Goal: Task Accomplishment & Management: Manage account settings

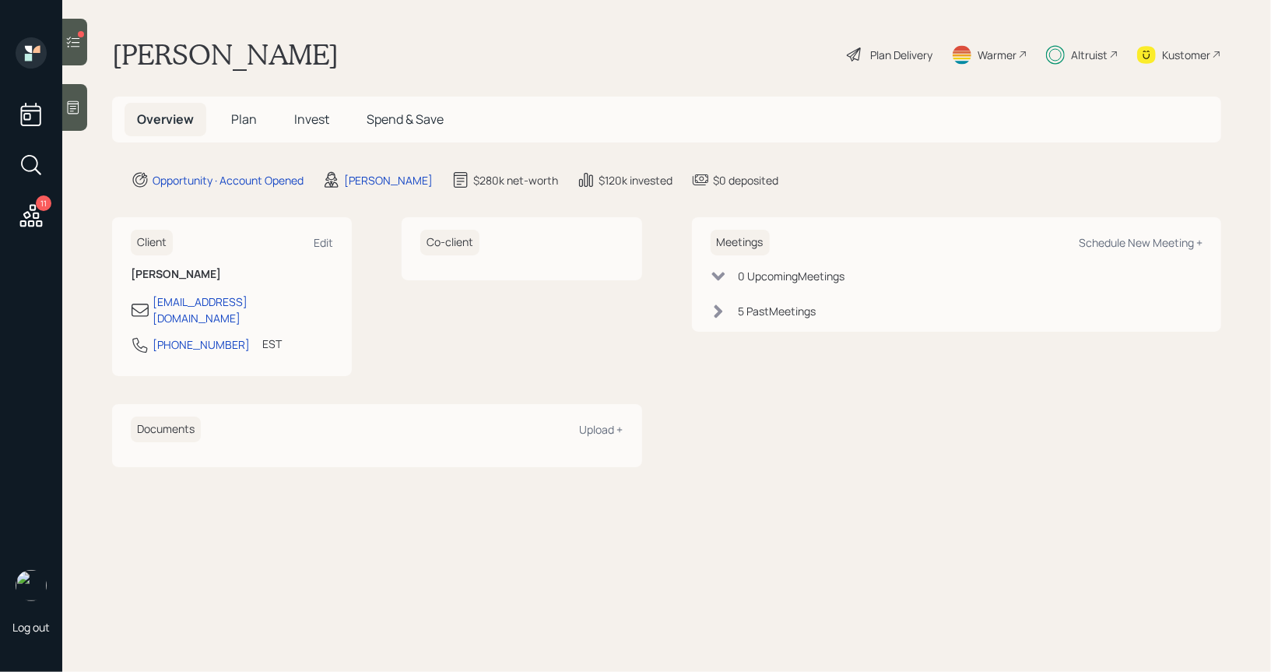
click at [312, 121] on span "Invest" at bounding box center [311, 119] width 35 height 17
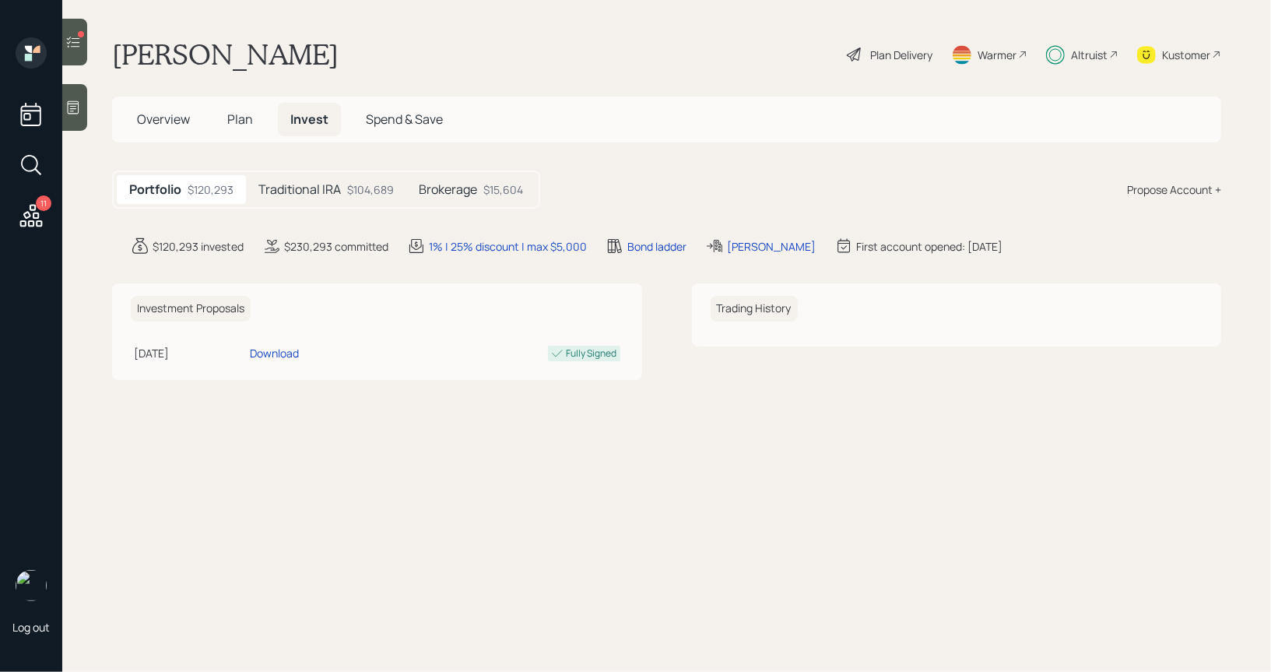
click at [85, 49] on div at bounding box center [74, 42] width 25 height 47
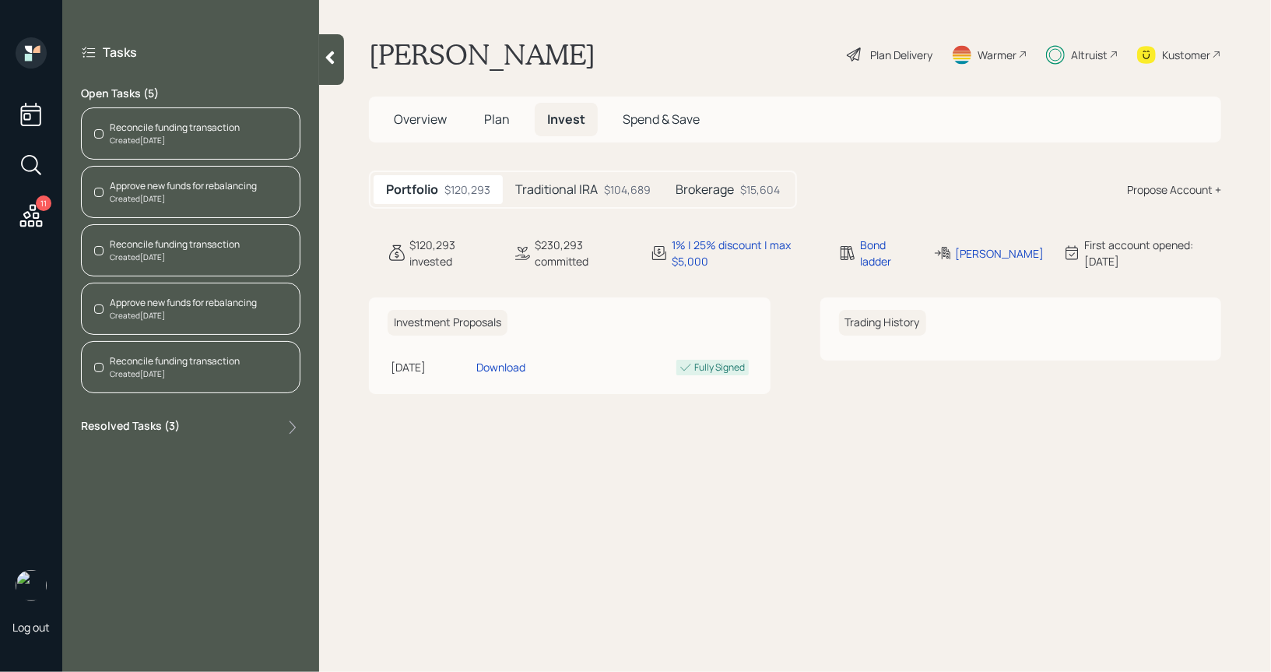
click at [124, 124] on div "Reconcile funding transaction" at bounding box center [175, 128] width 130 height 14
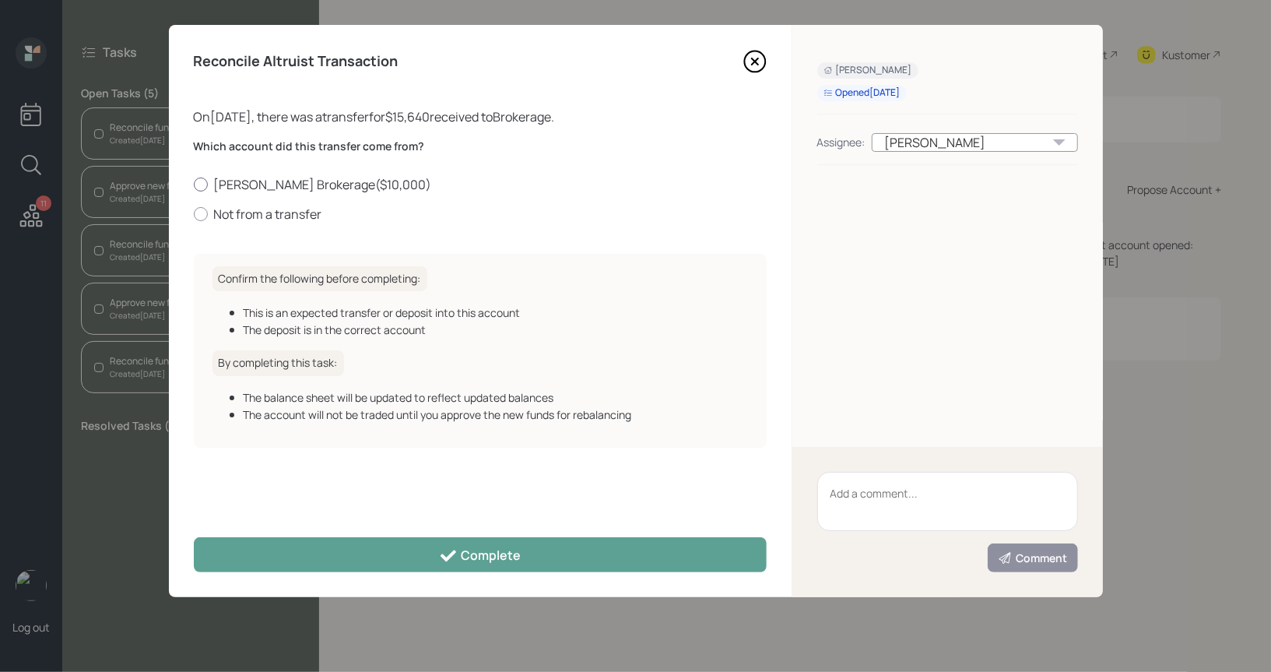
click at [201, 185] on div at bounding box center [201, 185] width 14 height 14
click at [194, 185] on input "Schwab Brokerage ( $10,000 )" at bounding box center [193, 184] width 1 height 1
radio input "true"
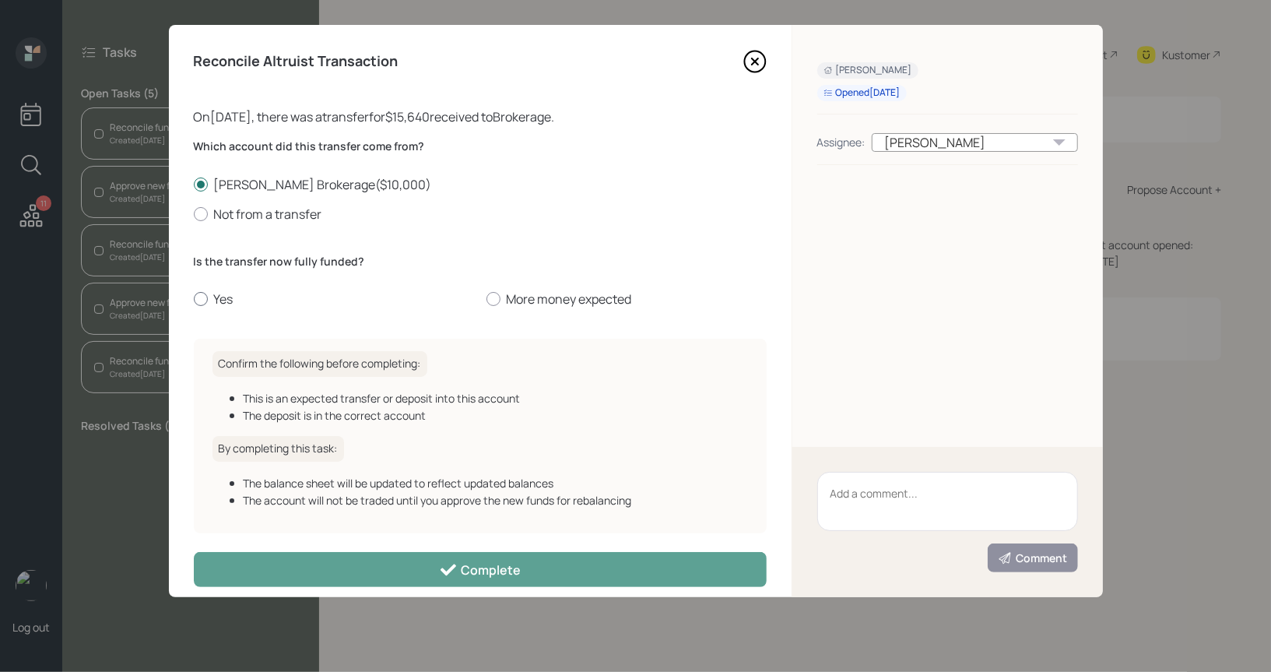
click at [195, 300] on div at bounding box center [201, 299] width 14 height 14
click at [194, 300] on input "Yes" at bounding box center [193, 299] width 1 height 1
radio input "true"
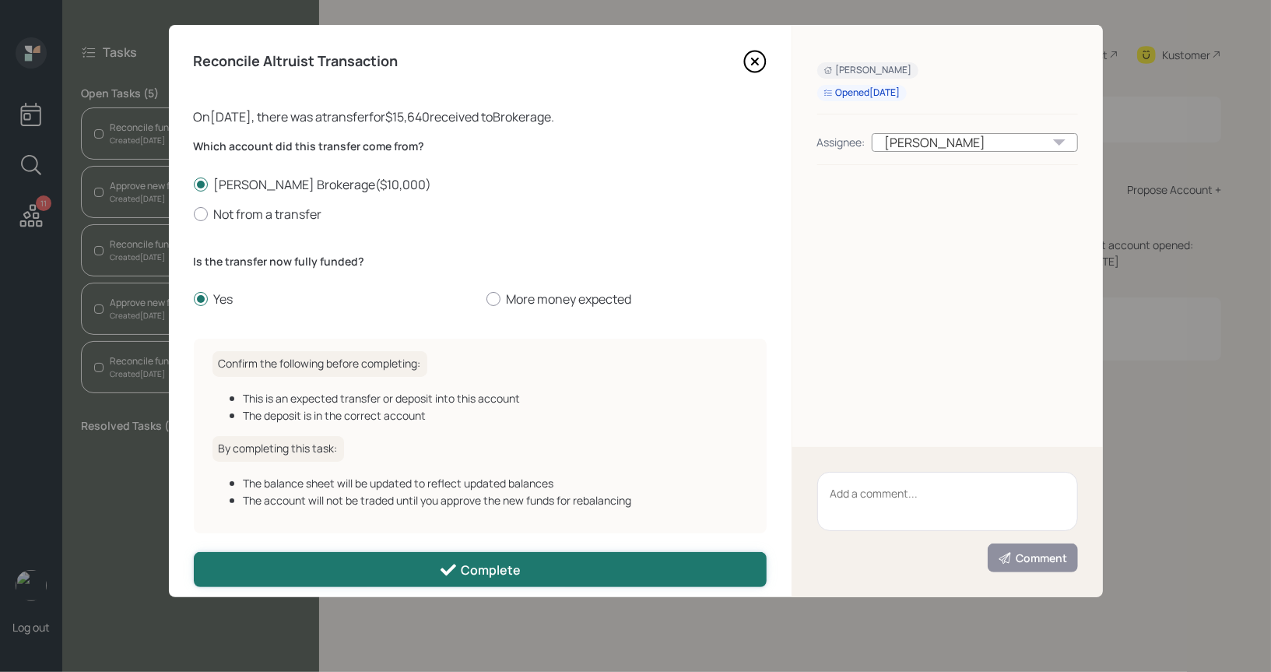
click at [304, 564] on button "Complete" at bounding box center [480, 569] width 573 height 35
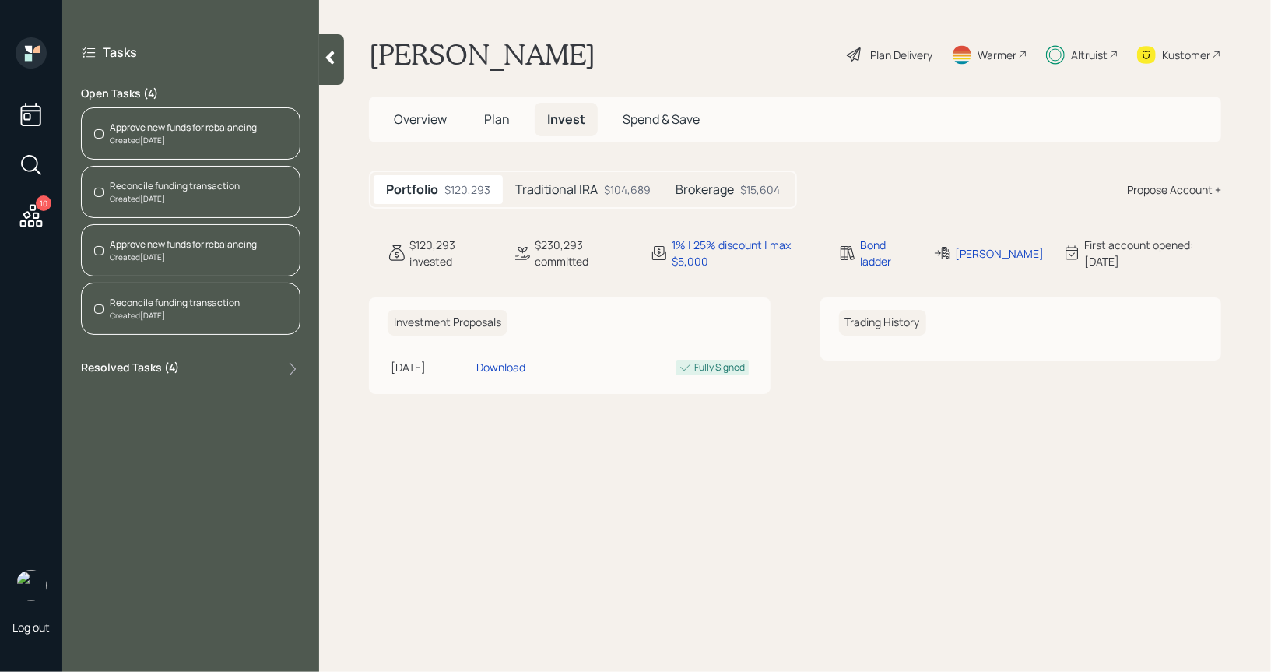
click at [170, 189] on div "Reconcile funding transaction" at bounding box center [175, 186] width 130 height 14
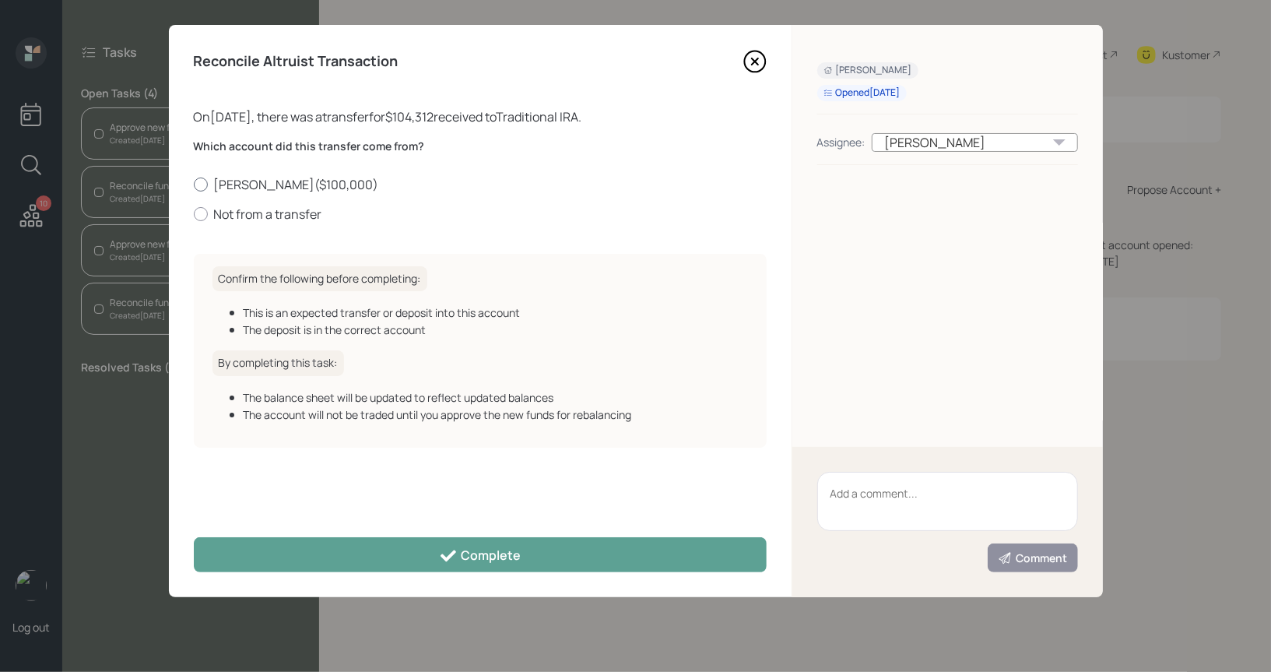
click at [205, 183] on div at bounding box center [201, 185] width 14 height 14
click at [194, 184] on input "Schwab IRA ( $100,000 )" at bounding box center [193, 184] width 1 height 1
radio input "true"
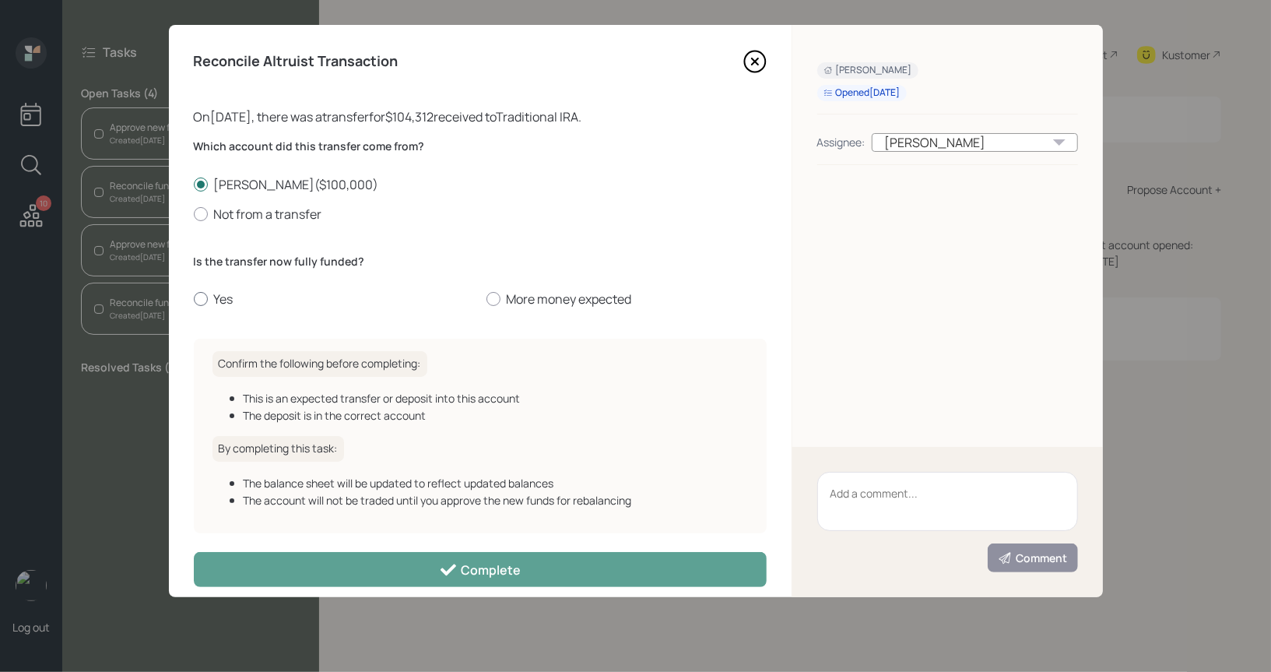
click at [205, 301] on div at bounding box center [201, 299] width 14 height 14
click at [194, 300] on input "Yes" at bounding box center [193, 299] width 1 height 1
radio input "true"
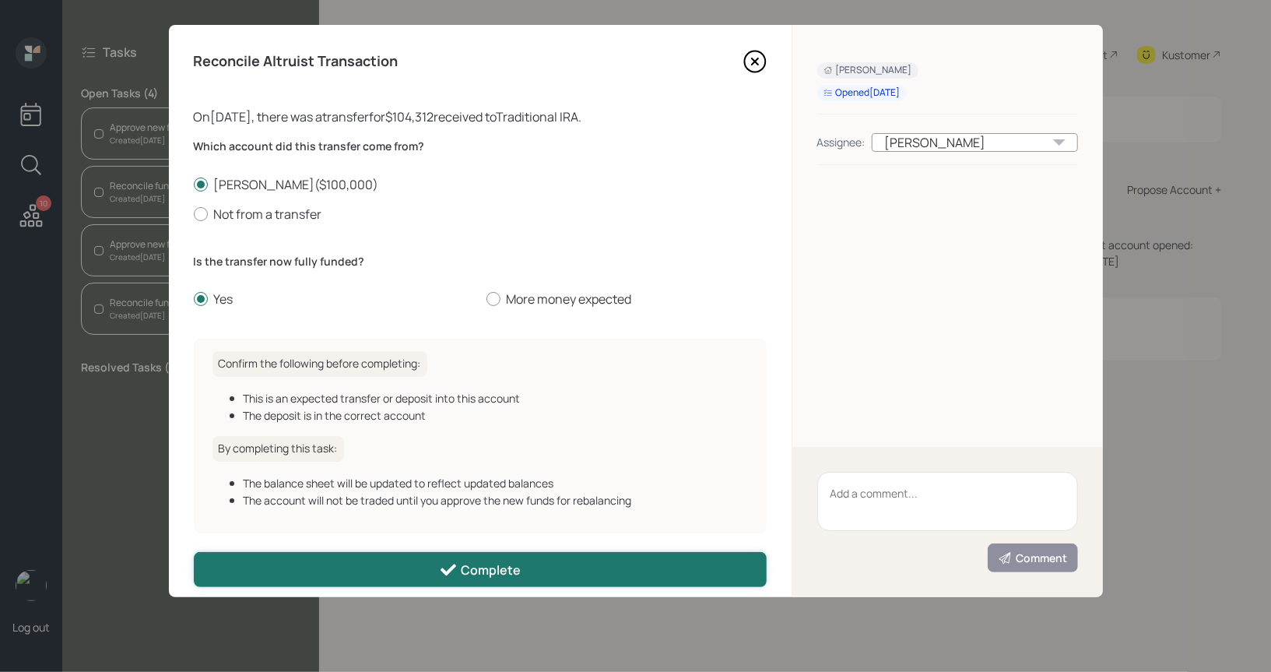
click at [248, 575] on button "Complete" at bounding box center [480, 569] width 573 height 35
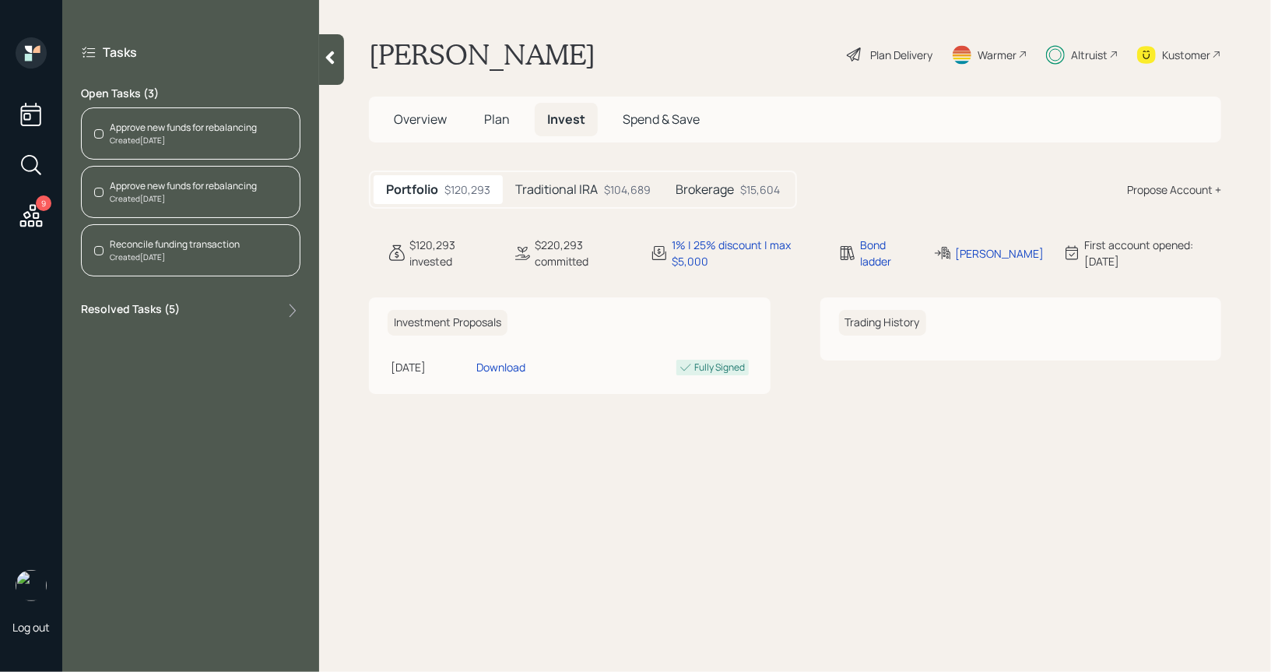
click at [144, 246] on div "Reconcile funding transaction" at bounding box center [175, 244] width 130 height 14
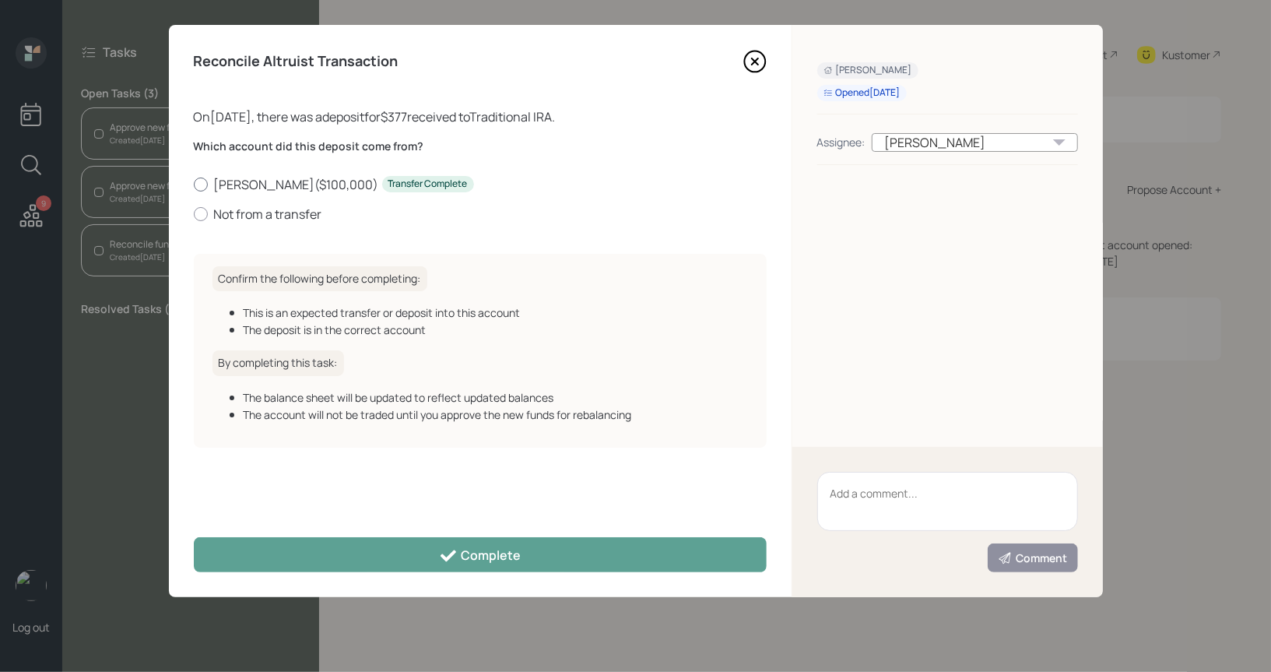
click at [200, 181] on div at bounding box center [201, 185] width 14 height 14
click at [194, 184] on input "Schwab IRA ( $100,000 ) Transfer Complete" at bounding box center [193, 184] width 1 height 1
radio input "true"
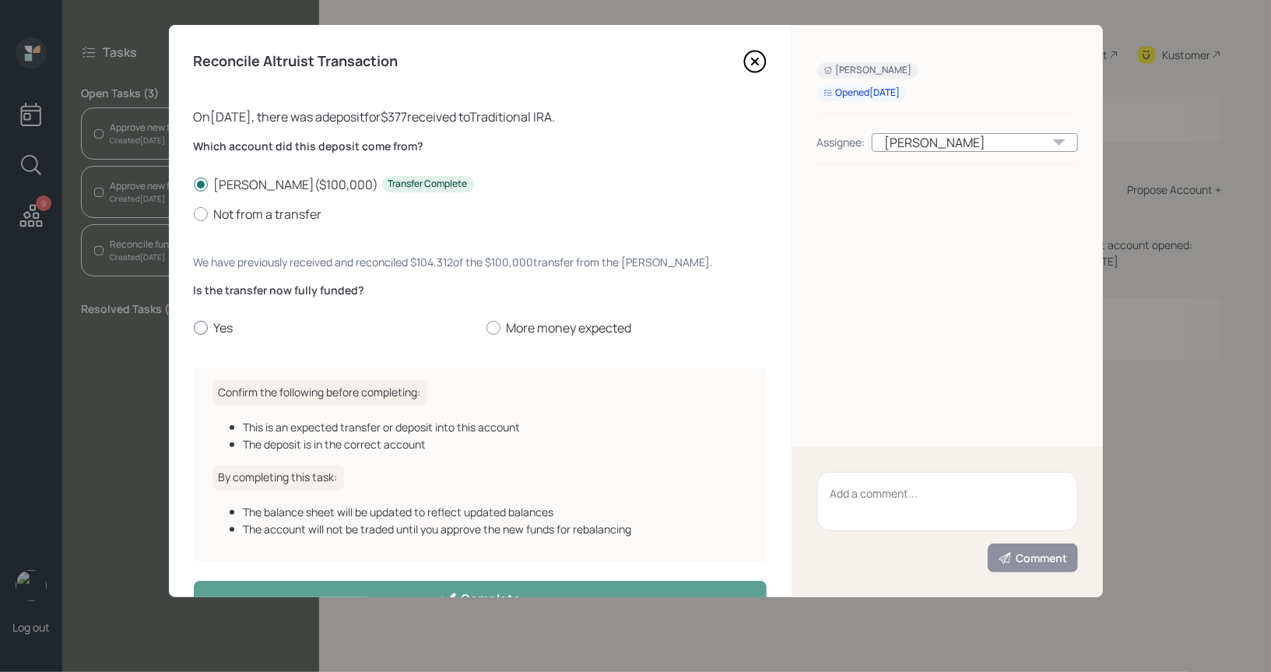
click at [199, 328] on div at bounding box center [201, 328] width 14 height 14
click at [194, 328] on input "Yes" at bounding box center [193, 328] width 1 height 1
radio input "true"
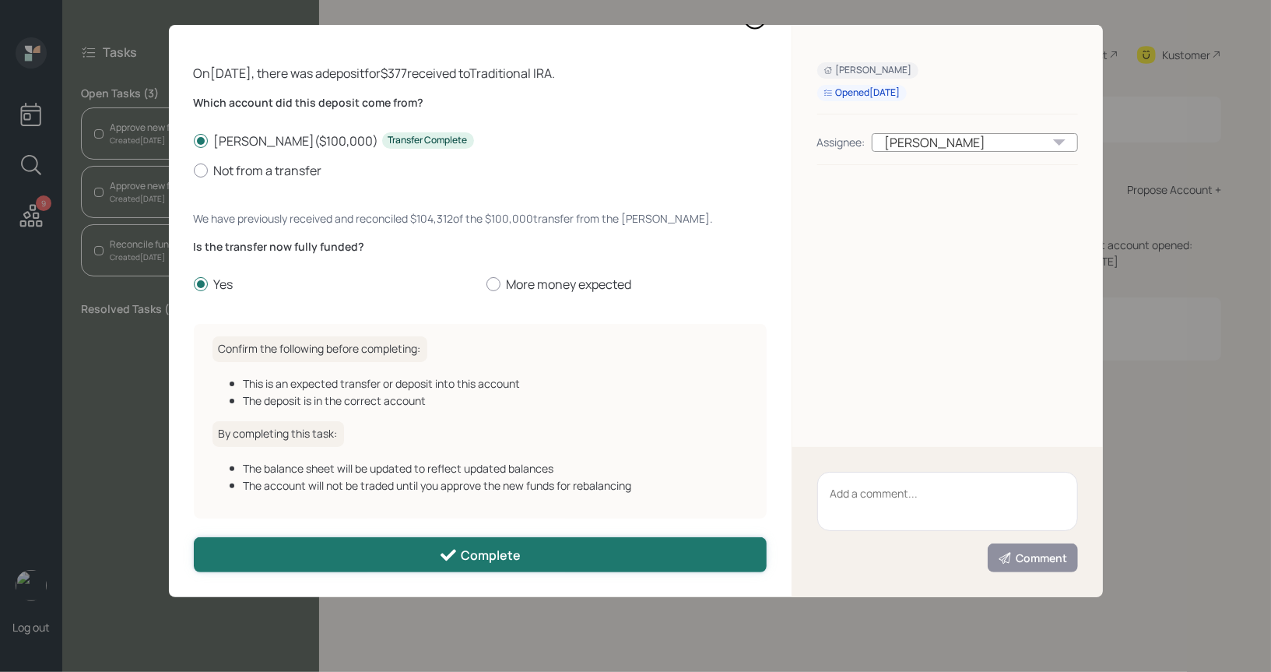
click at [269, 548] on button "Complete" at bounding box center [480, 554] width 573 height 35
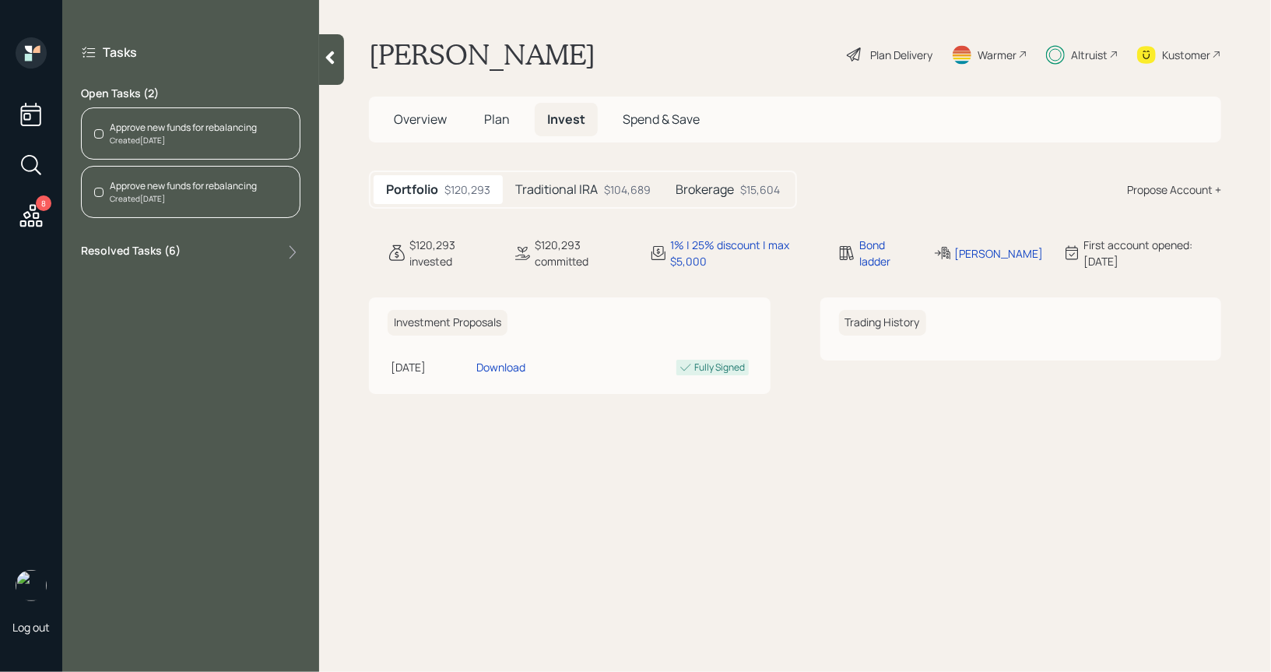
click at [500, 115] on span "Plan" at bounding box center [497, 119] width 26 height 17
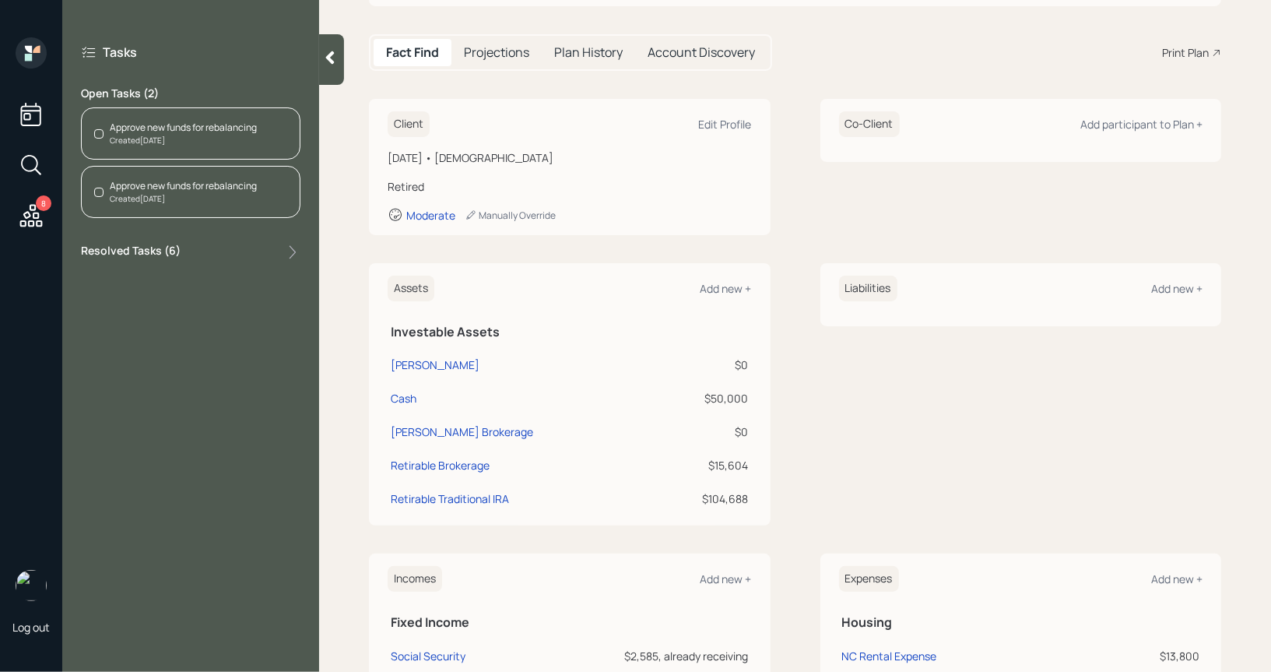
scroll to position [137, 0]
click at [411, 359] on div "Schwab IRA" at bounding box center [435, 364] width 89 height 16
select select "ira"
select select "balanced"
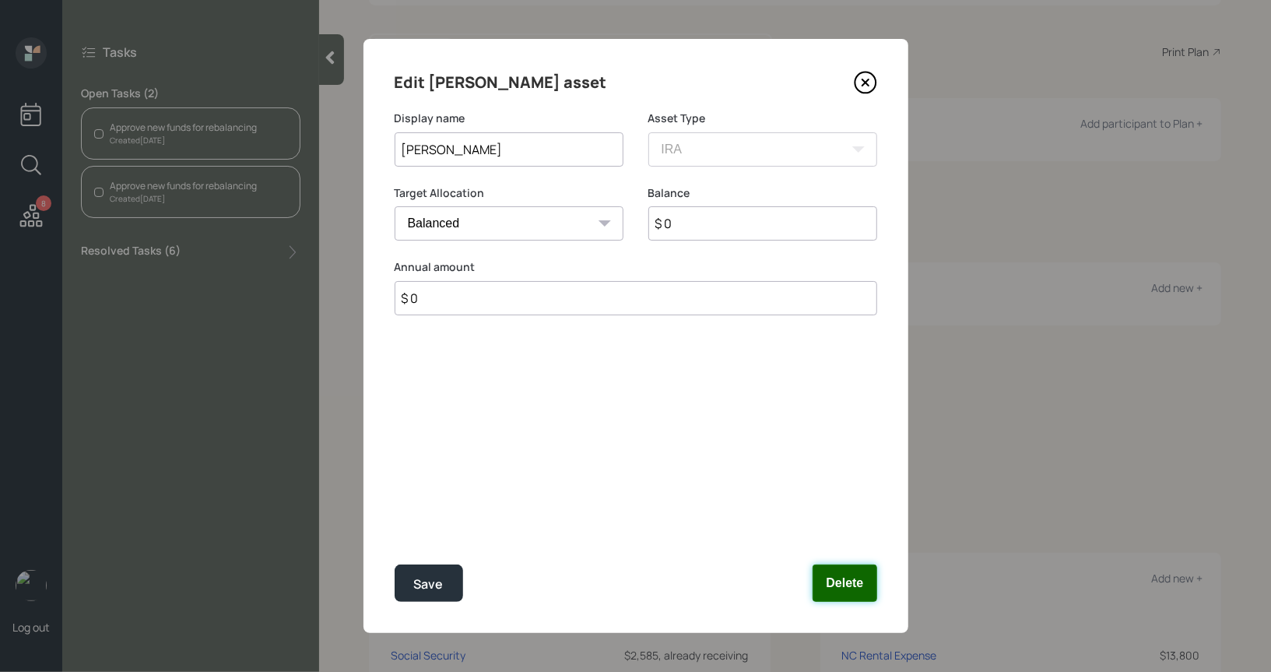
click at [846, 586] on button "Delete" at bounding box center [845, 582] width 64 height 37
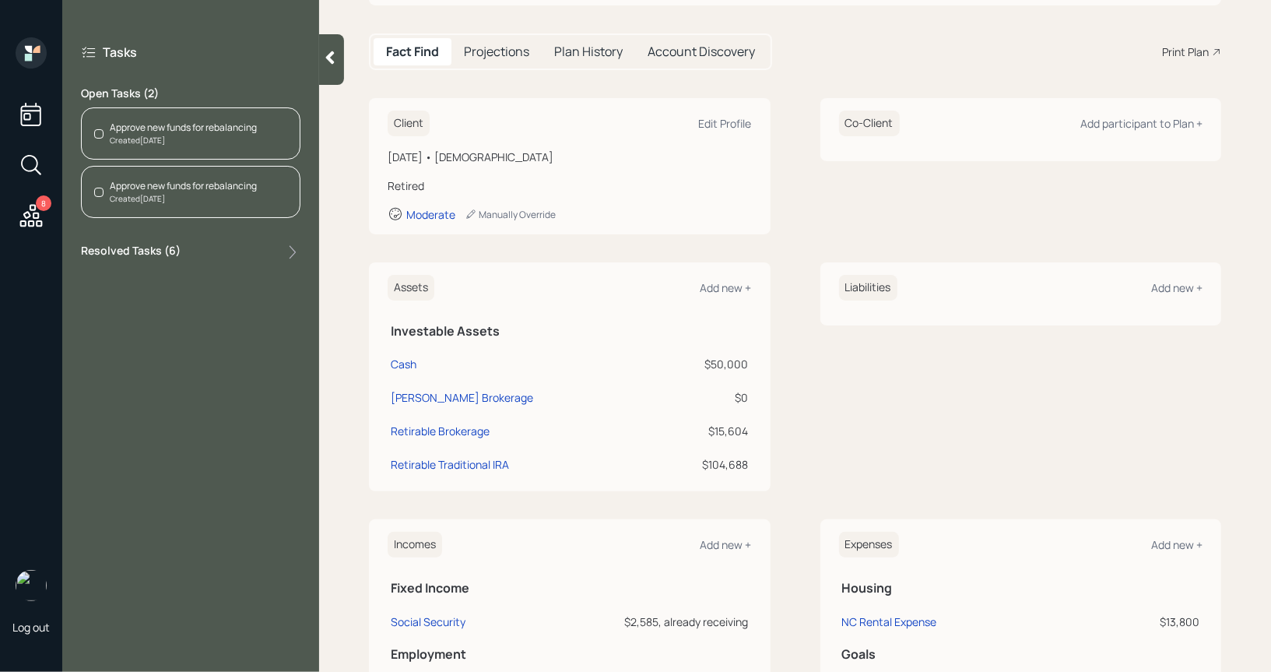
click at [202, 142] on div "Created Today" at bounding box center [183, 141] width 147 height 12
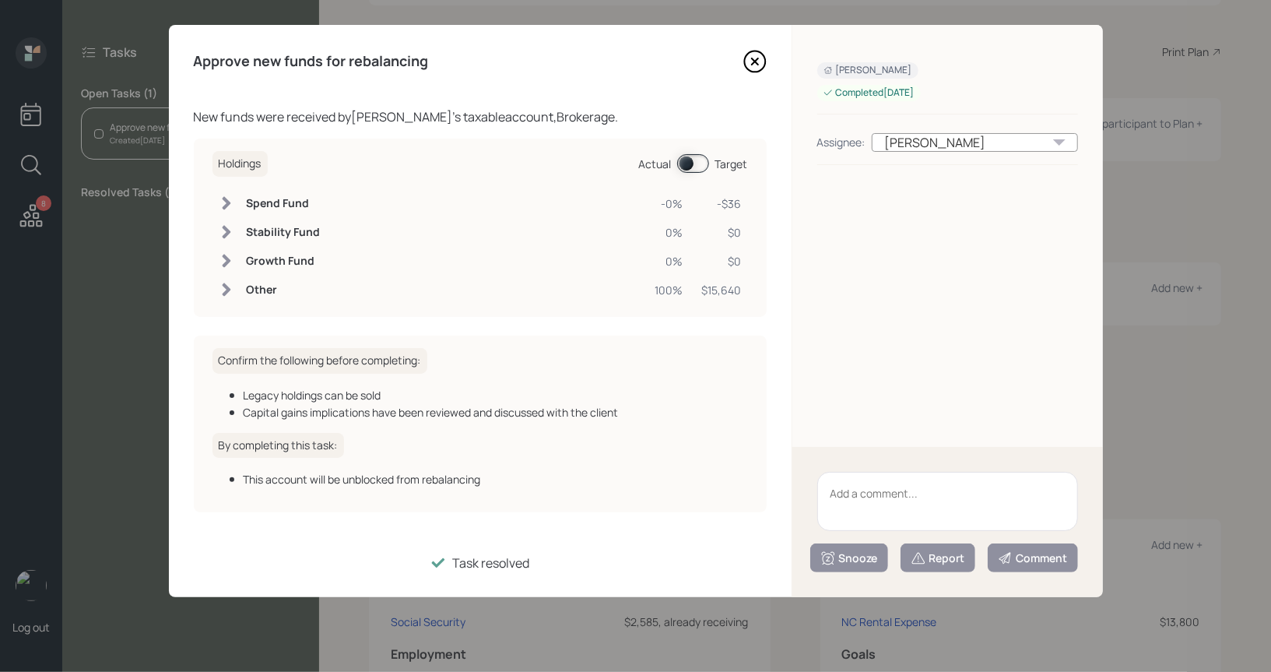
click at [754, 64] on icon at bounding box center [754, 61] width 23 height 23
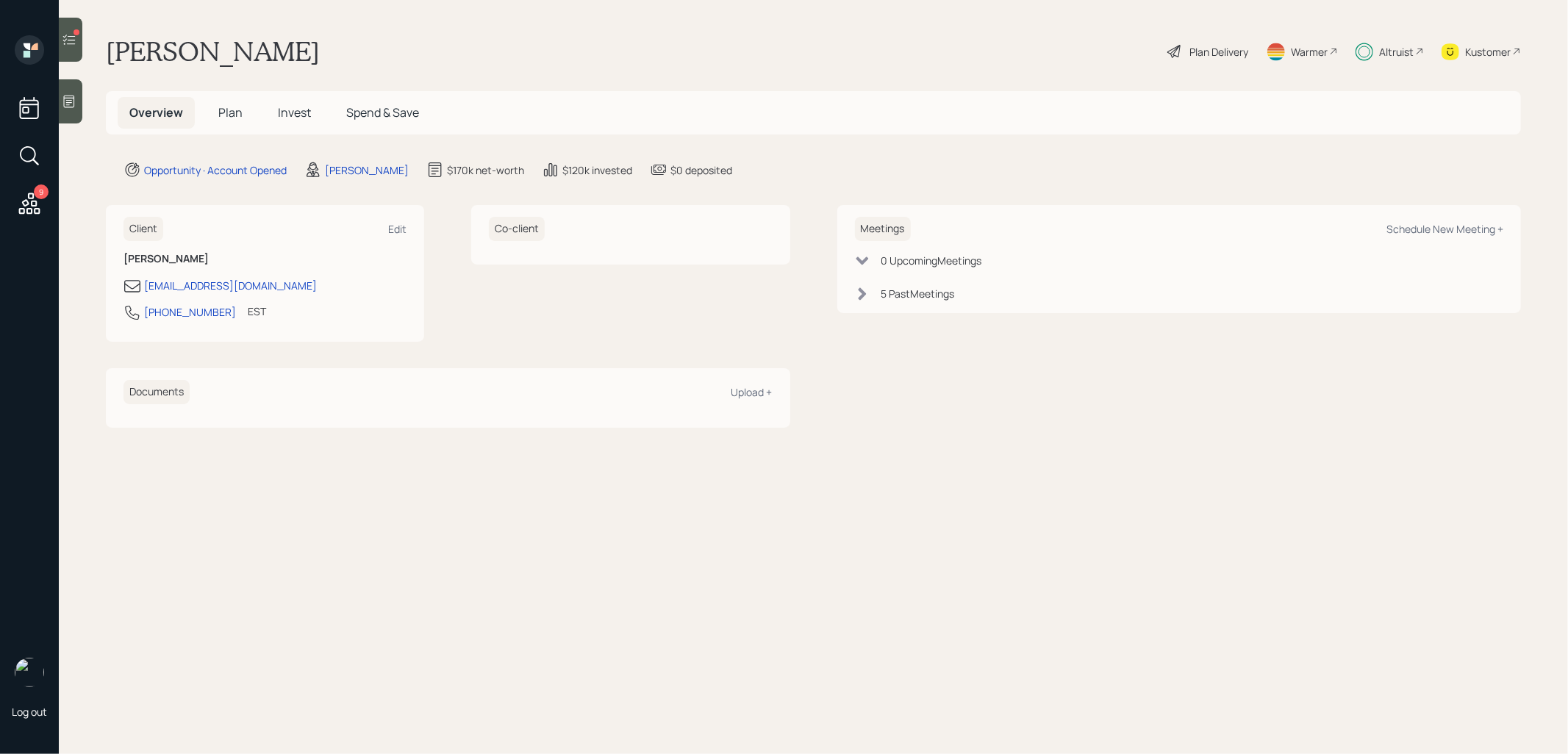
click at [72, 44] on icon at bounding box center [69, 40] width 15 height 15
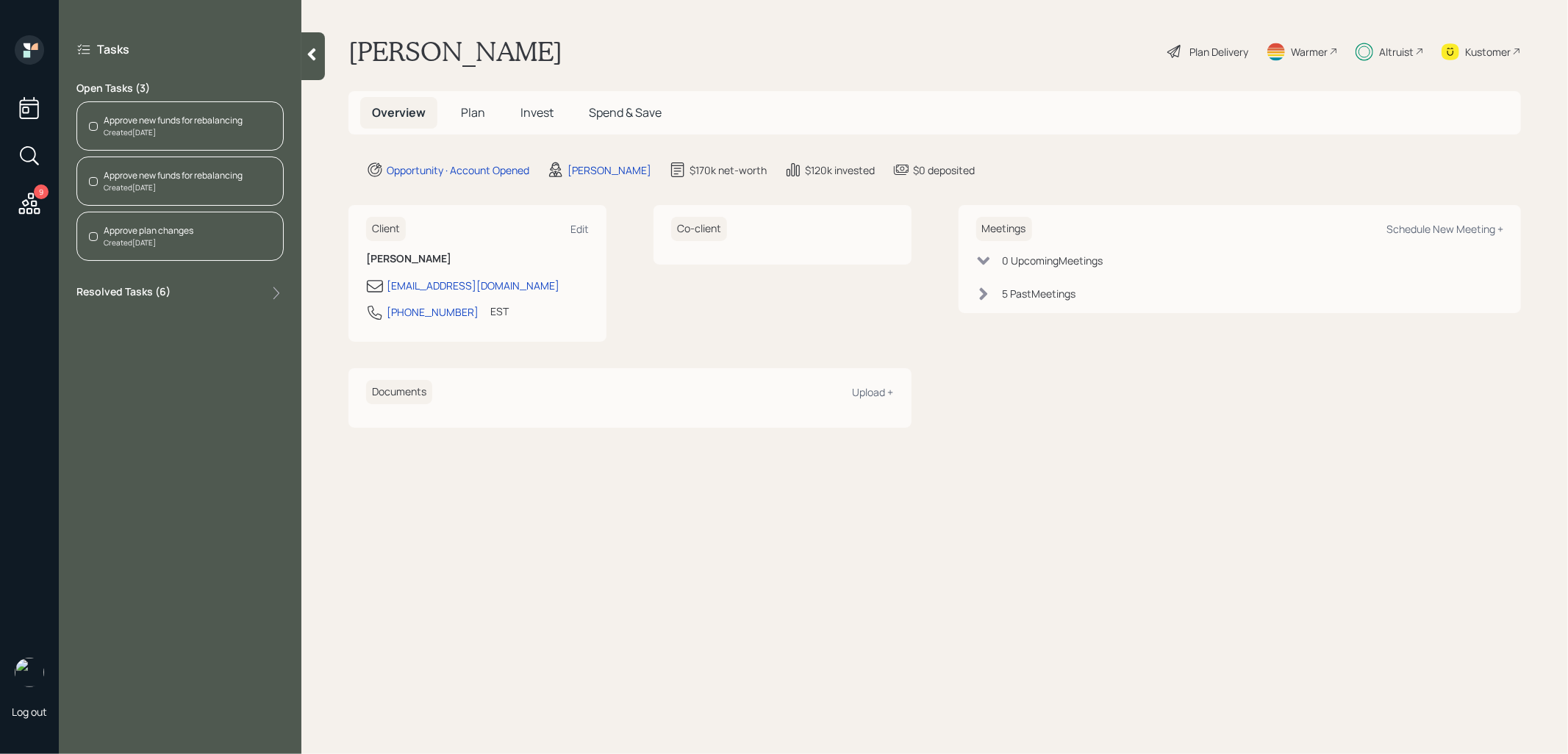
click at [184, 120] on div "Approve new funds for rebalancing" at bounding box center [173, 121] width 139 height 13
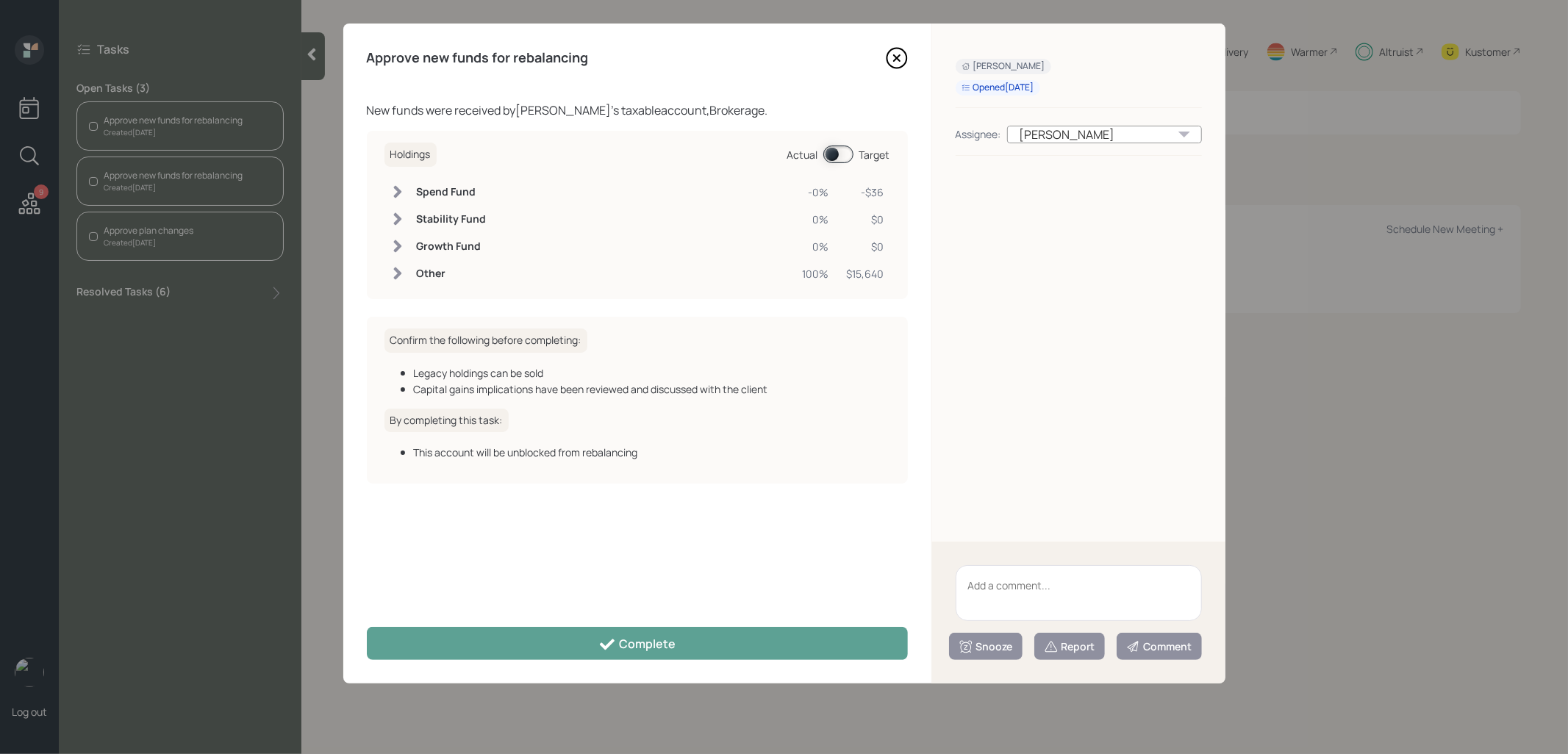
click at [828, 156] on span at bounding box center [838, 154] width 30 height 18
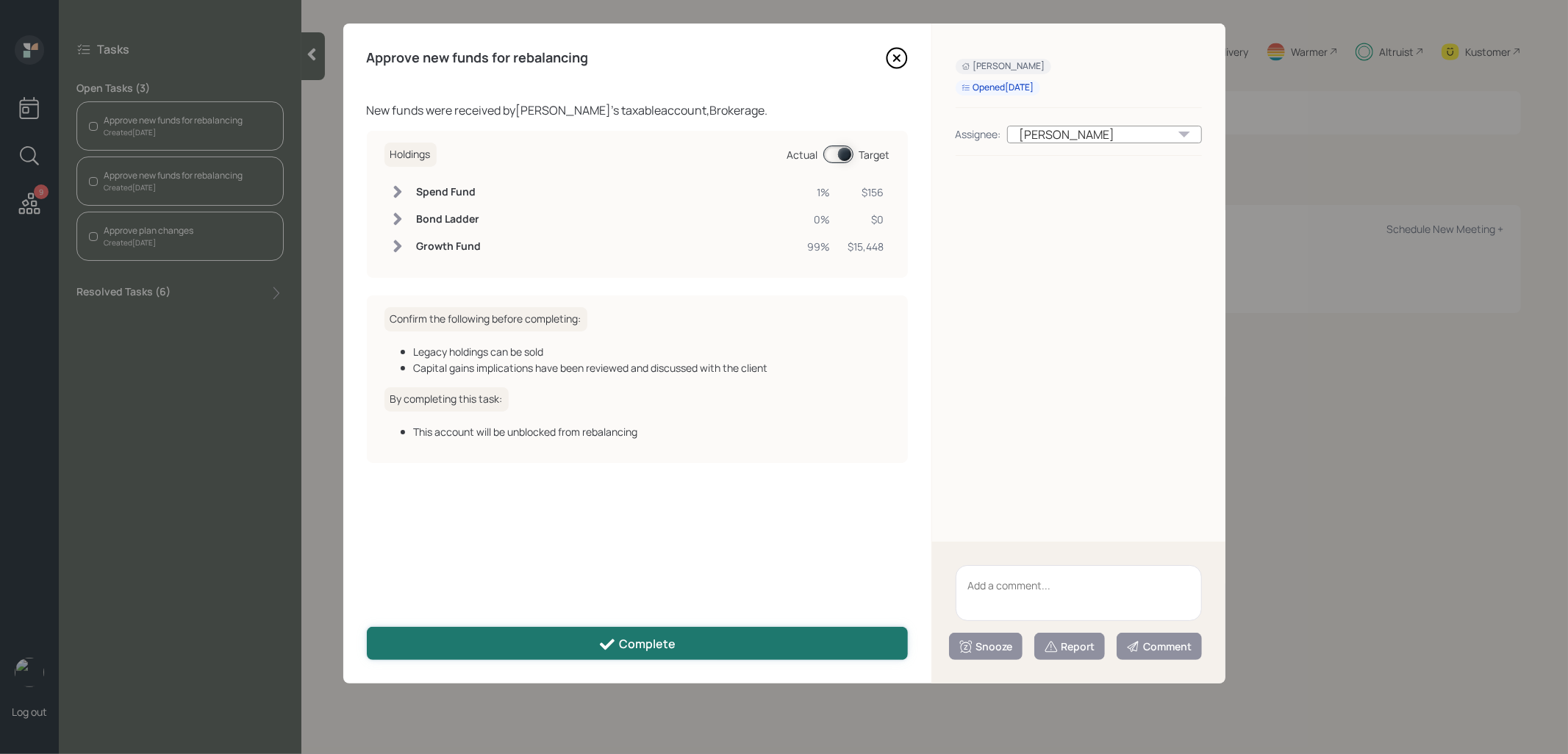
click at [590, 636] on button "Complete" at bounding box center [636, 643] width 541 height 33
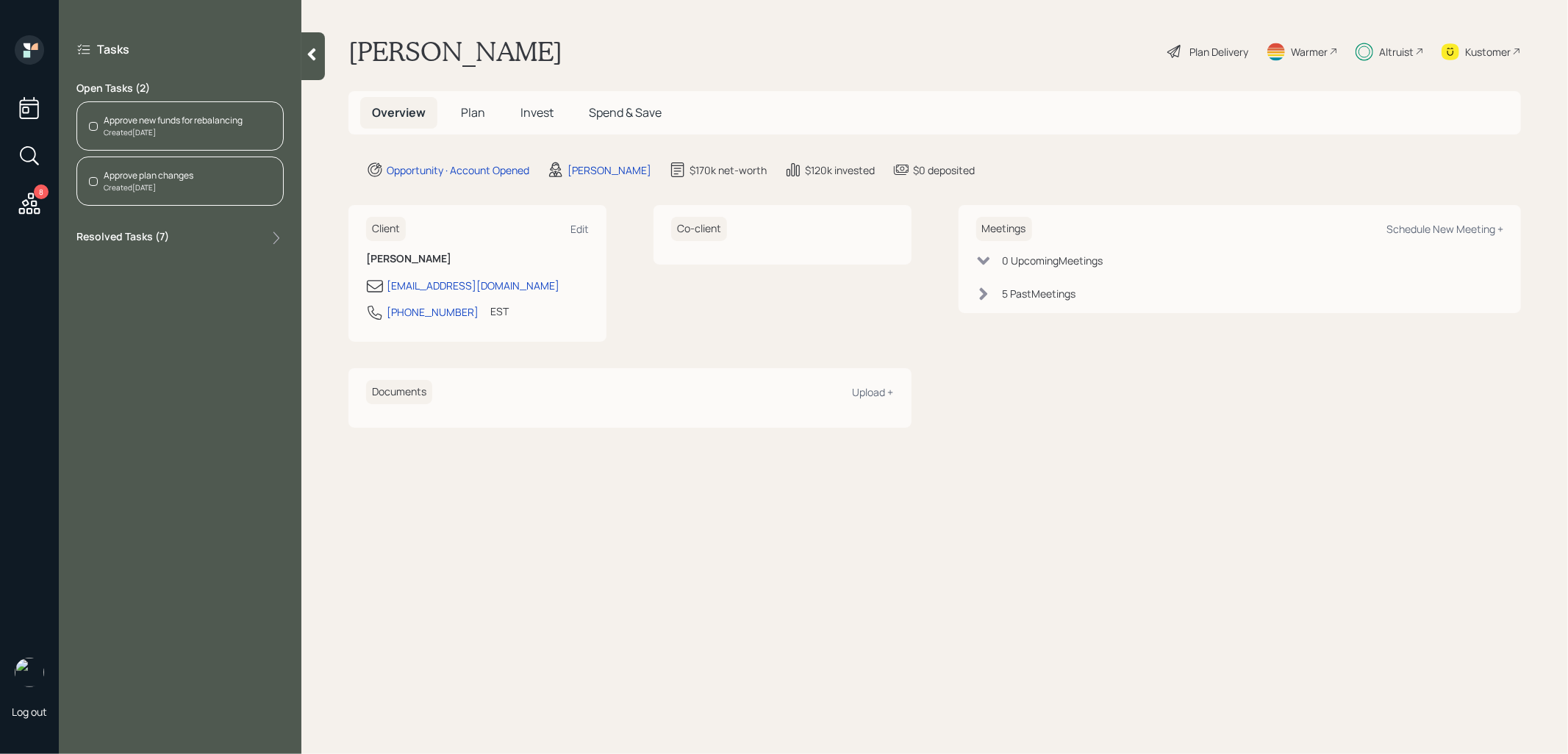
click at [188, 127] on div "Created Today" at bounding box center [173, 133] width 139 height 11
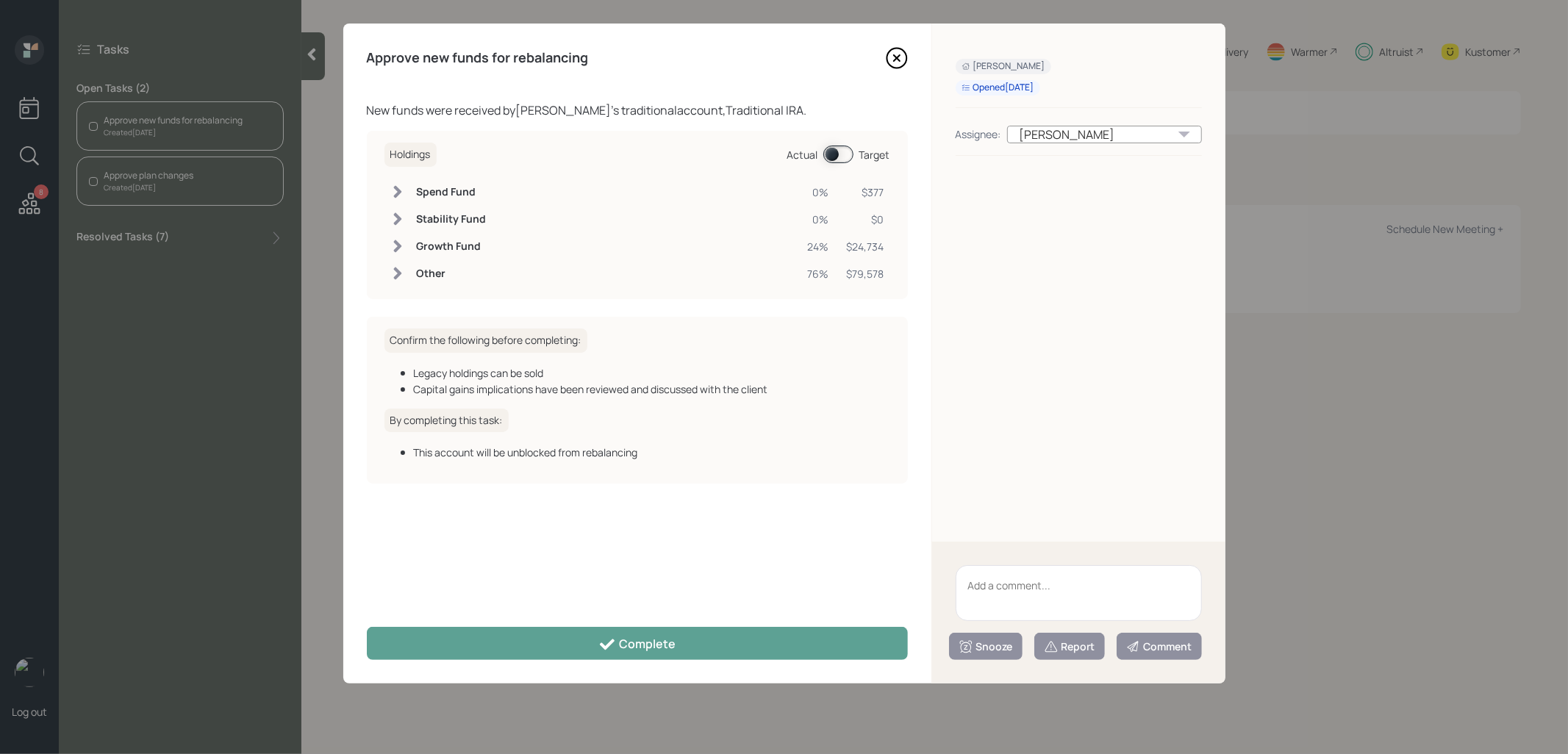
click at [833, 156] on span at bounding box center [838, 154] width 30 height 18
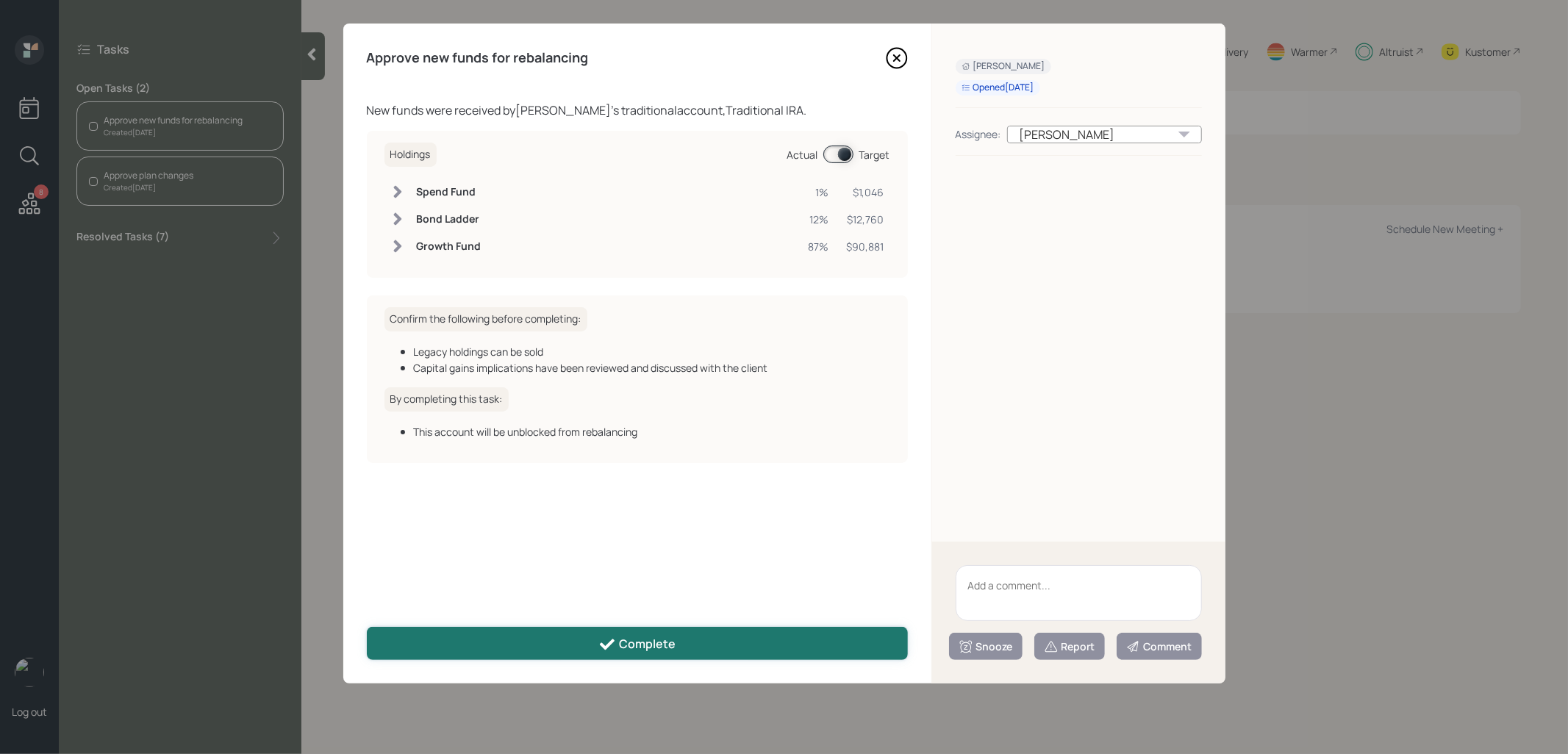
click at [520, 645] on button "Complete" at bounding box center [636, 643] width 541 height 33
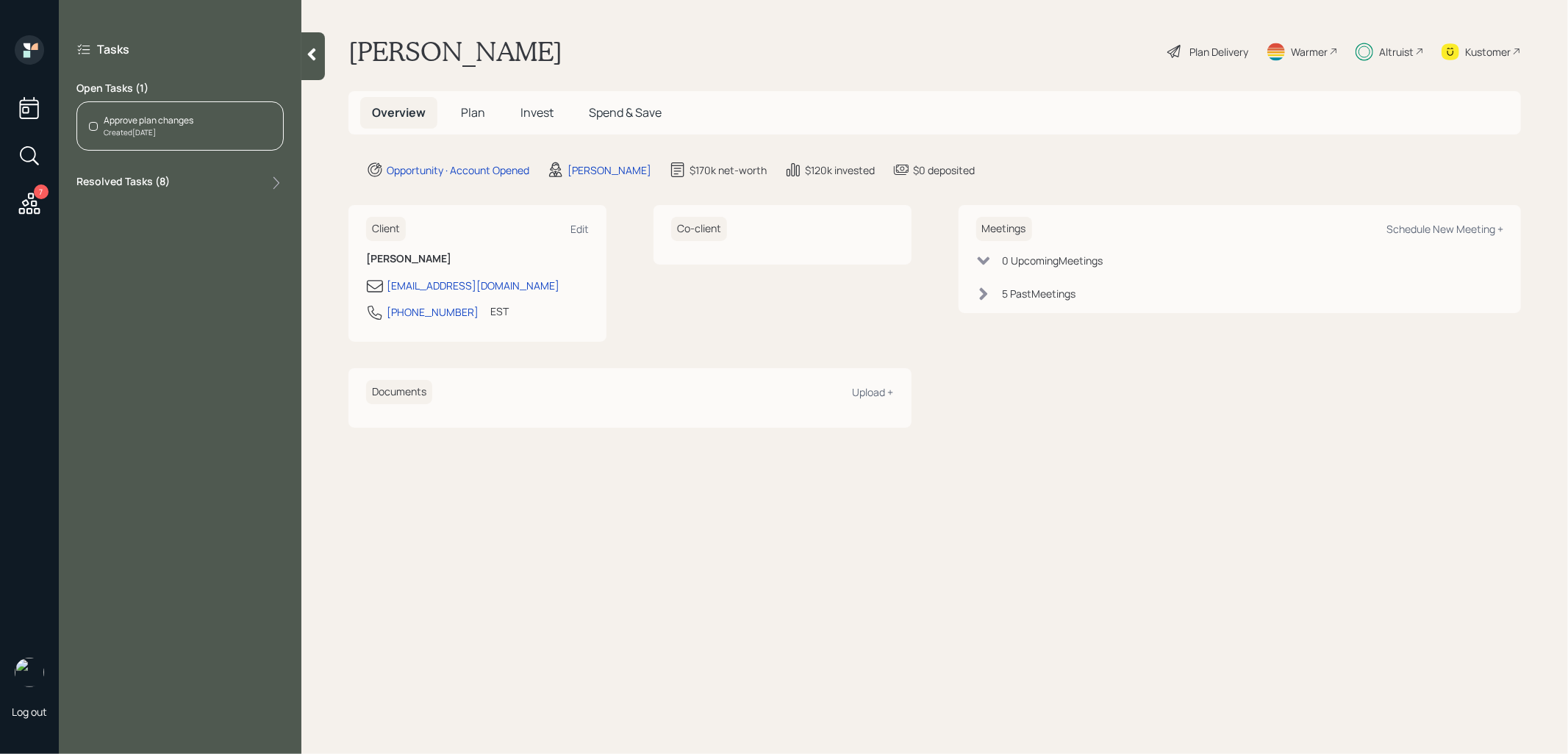
click at [187, 118] on div "Approve plan changes" at bounding box center [148, 121] width 90 height 13
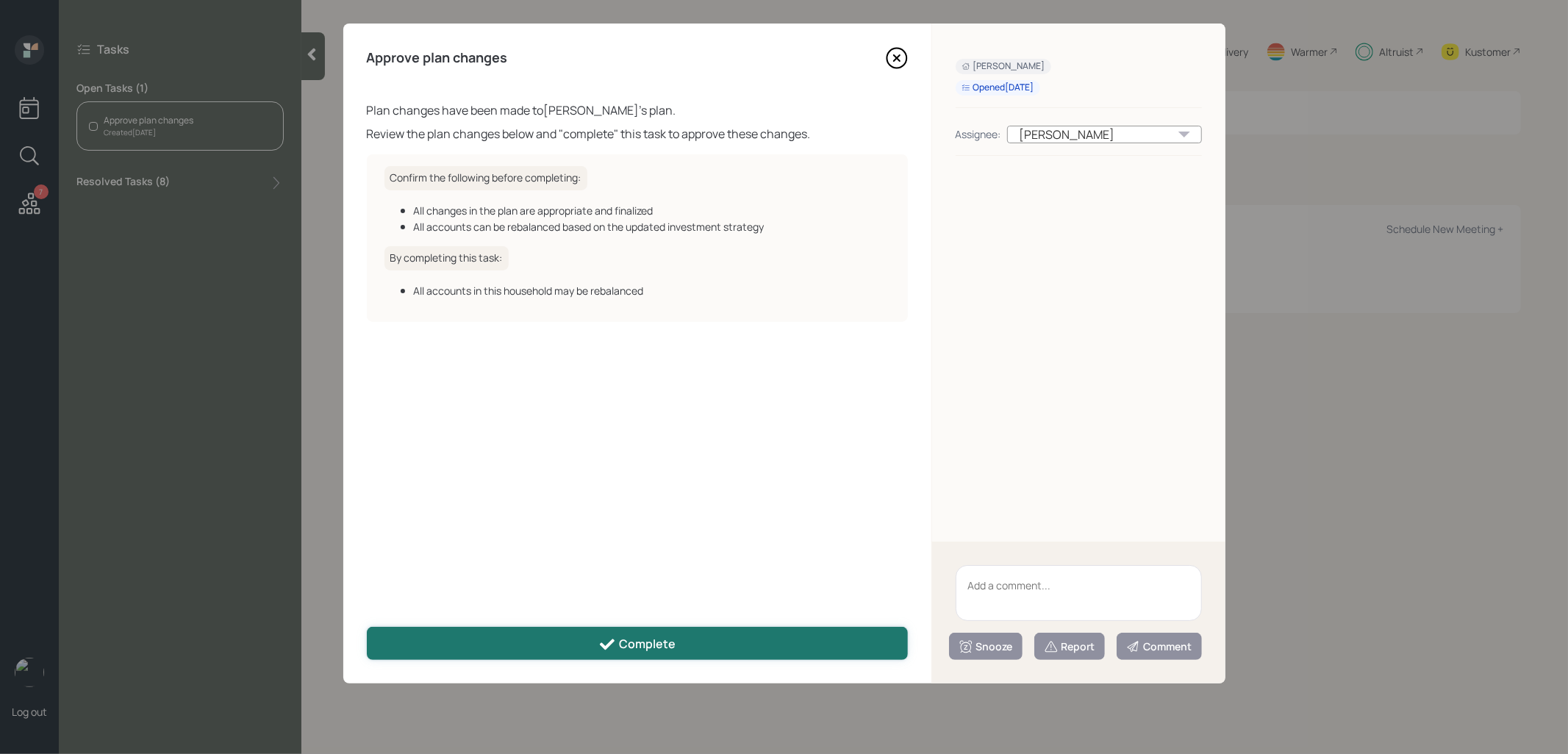
click at [521, 645] on button "Complete" at bounding box center [636, 643] width 541 height 33
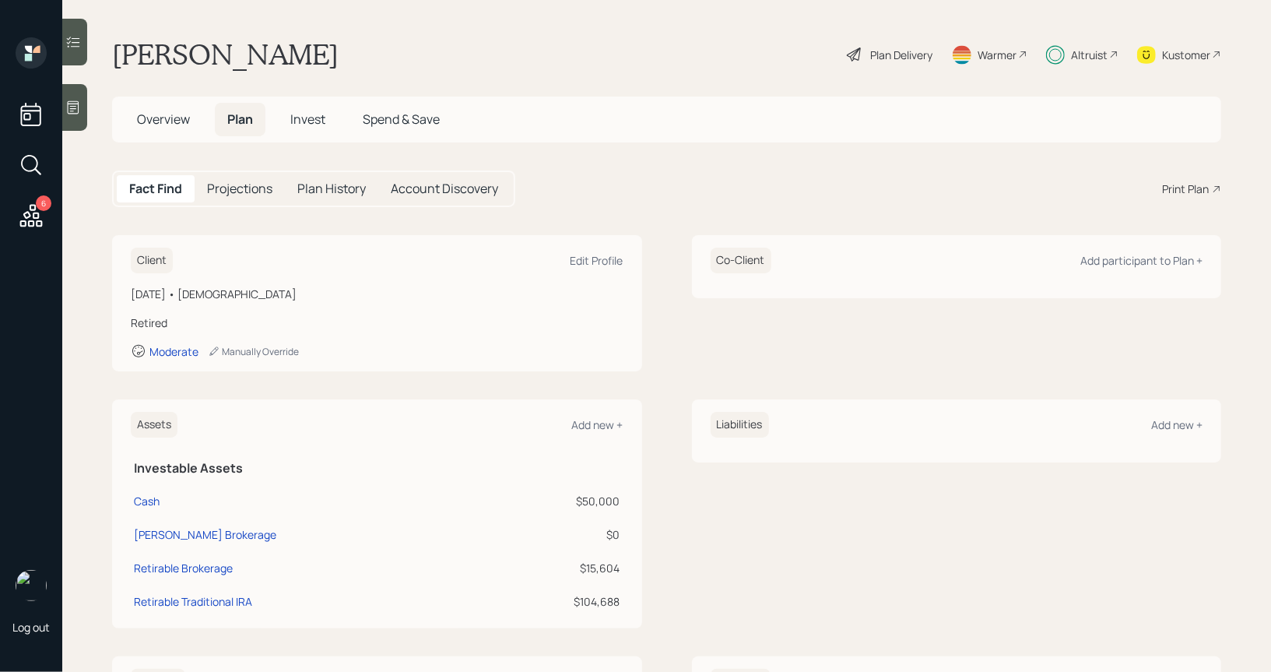
click at [79, 130] on div at bounding box center [74, 107] width 25 height 47
